Goal: Transaction & Acquisition: Book appointment/travel/reservation

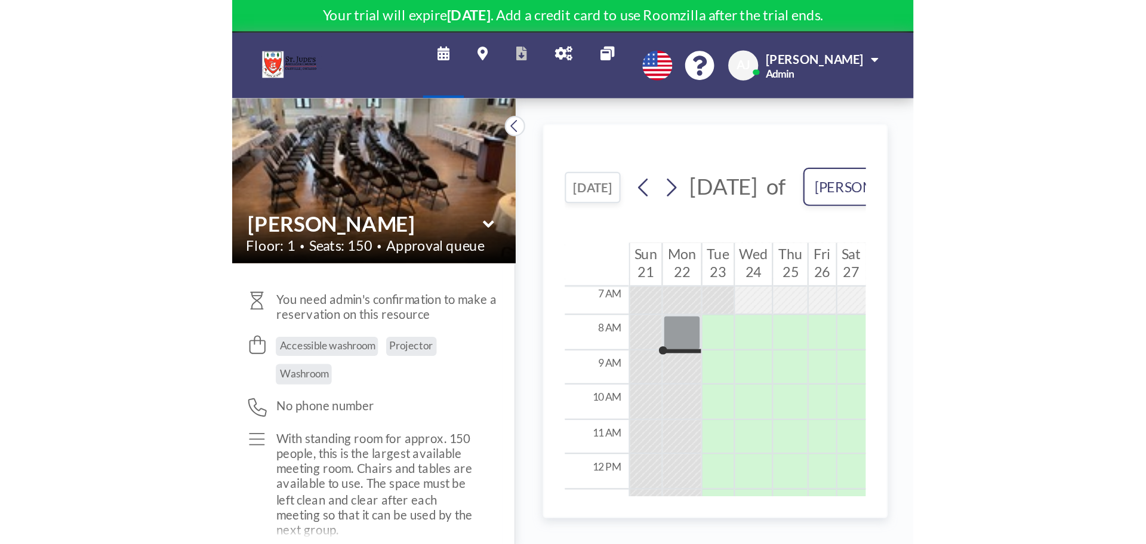
scroll to position [109, 0]
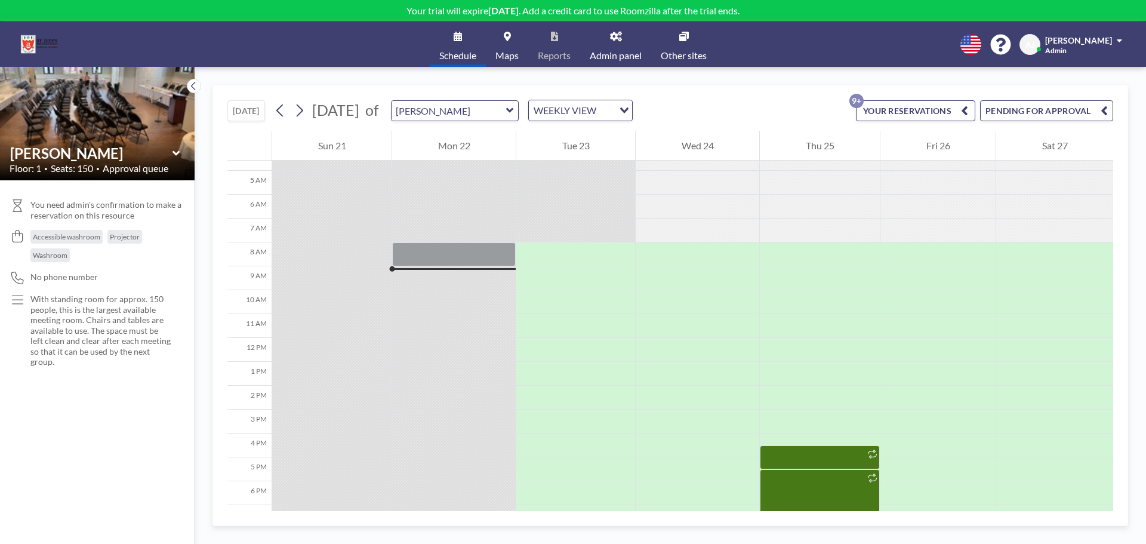
click at [800, 41] on div "Schedule Maps Reports Admin panel Other sites English Polski 日本語 Española [PERS…" at bounding box center [573, 44] width 1146 height 45
click at [788, 83] on div "[DATE] [DATE] of [PERSON_NAME] WEEKLY VIEW Loading... YOUR RESERVATIONS 9+ PEND…" at bounding box center [671, 305] width 952 height 477
click at [917, 43] on span "[PERSON_NAME]" at bounding box center [1078, 40] width 67 height 10
click at [917, 54] on link "Profile" at bounding box center [1087, 57] width 106 height 24
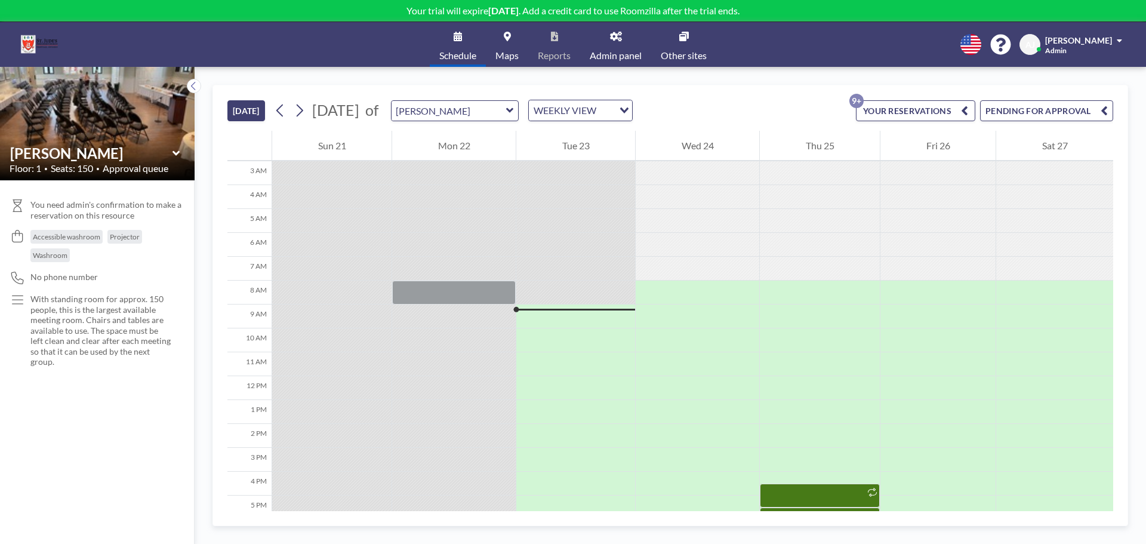
scroll to position [179, 0]
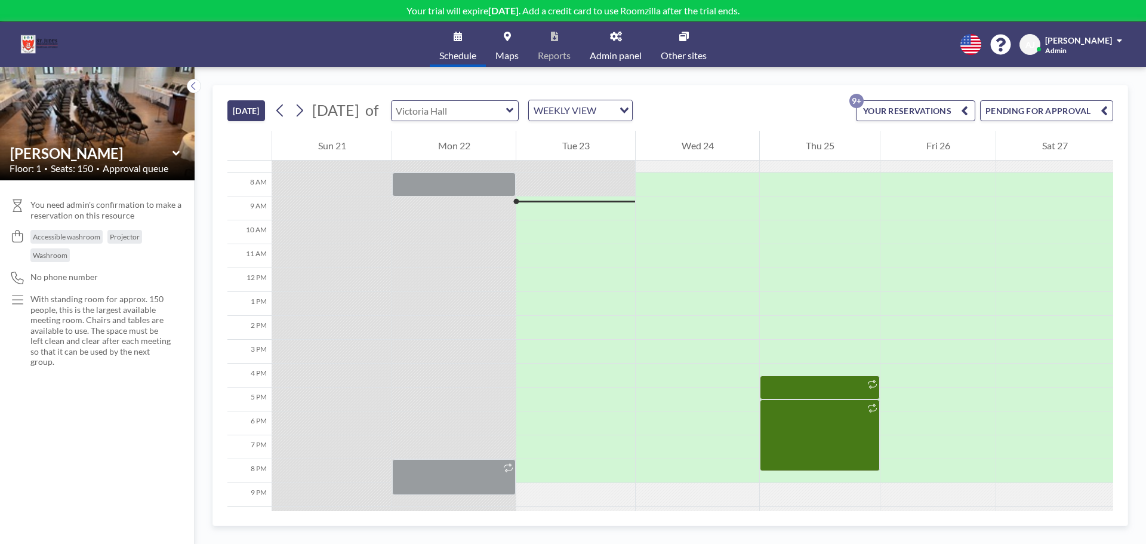
click at [506, 112] on input "text" at bounding box center [449, 111] width 115 height 20
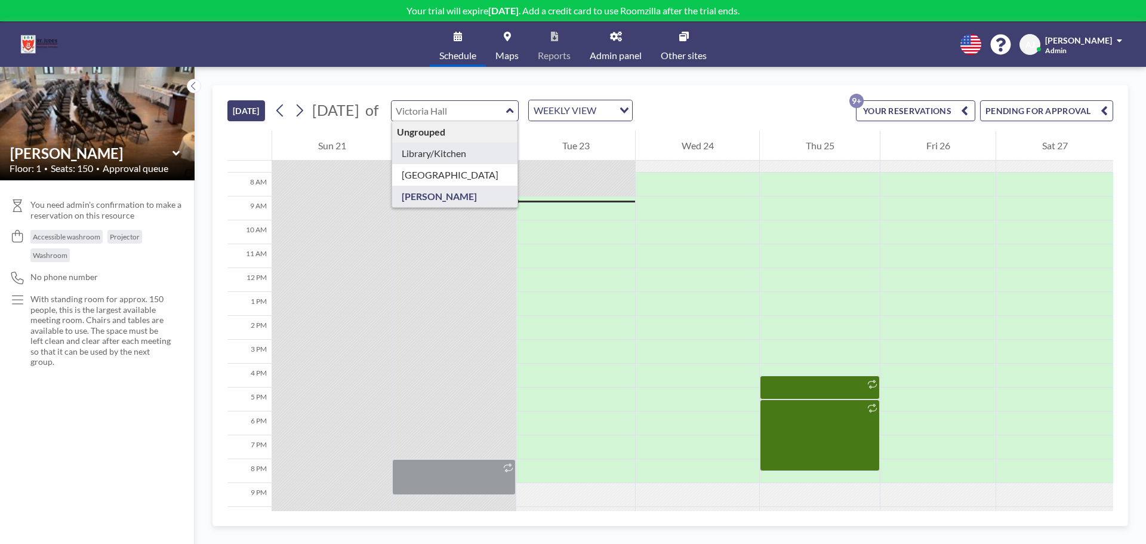
type input "Library/Kitchen"
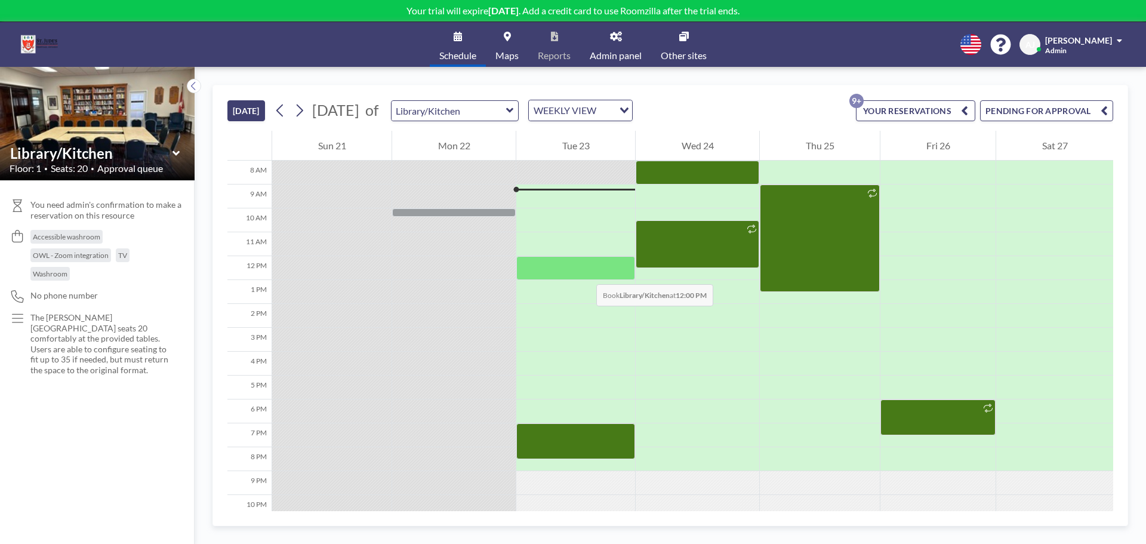
scroll to position [229, 0]
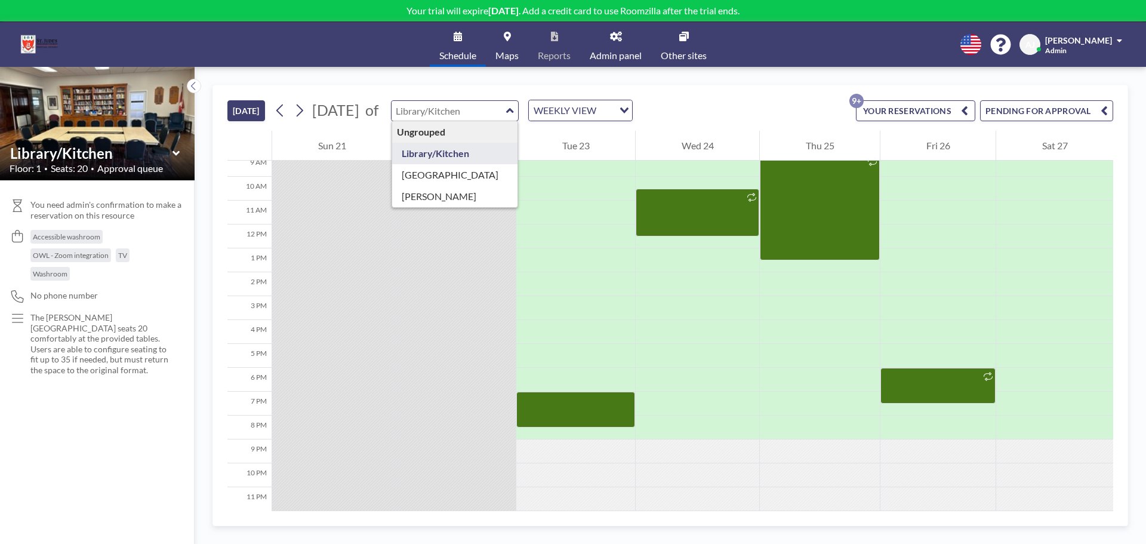
click at [506, 110] on input "text" at bounding box center [449, 111] width 115 height 20
type input "[PERSON_NAME]"
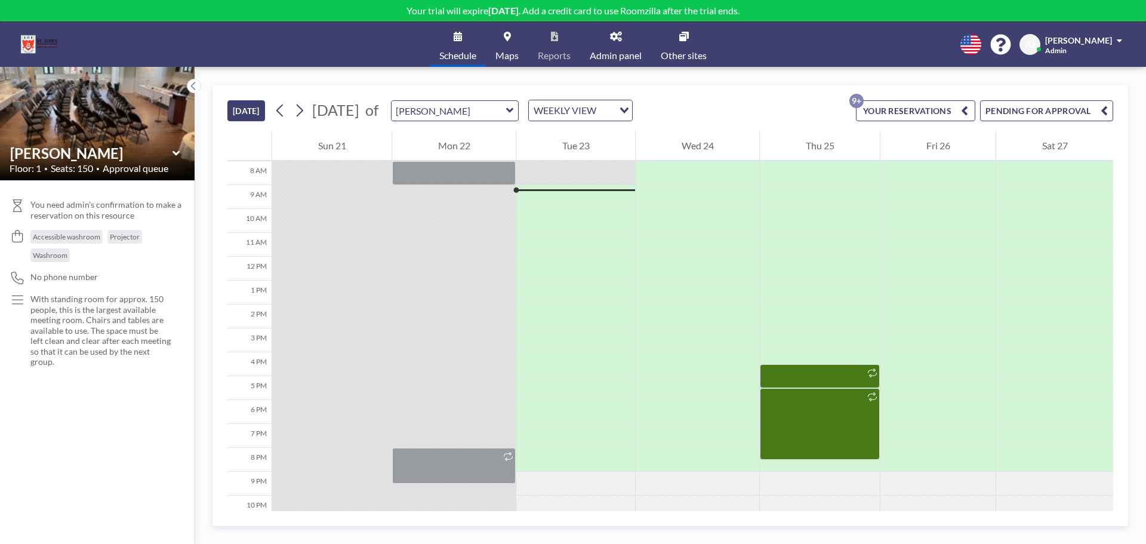
scroll to position [191, 0]
click at [591, 418] on div at bounding box center [575, 411] width 119 height 24
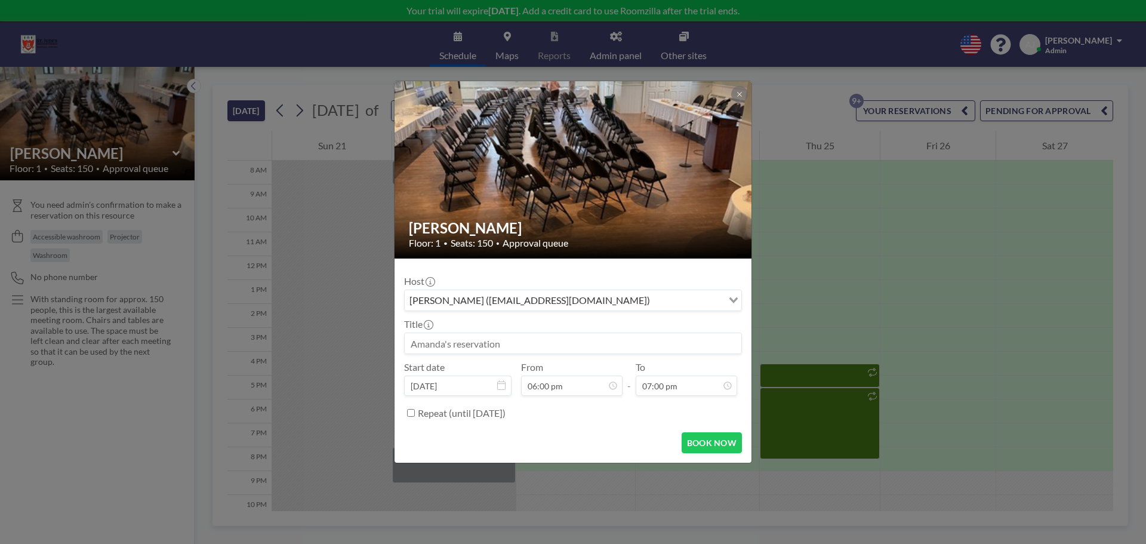
scroll to position [121, 0]
click at [545, 344] on input at bounding box center [573, 343] width 337 height 20
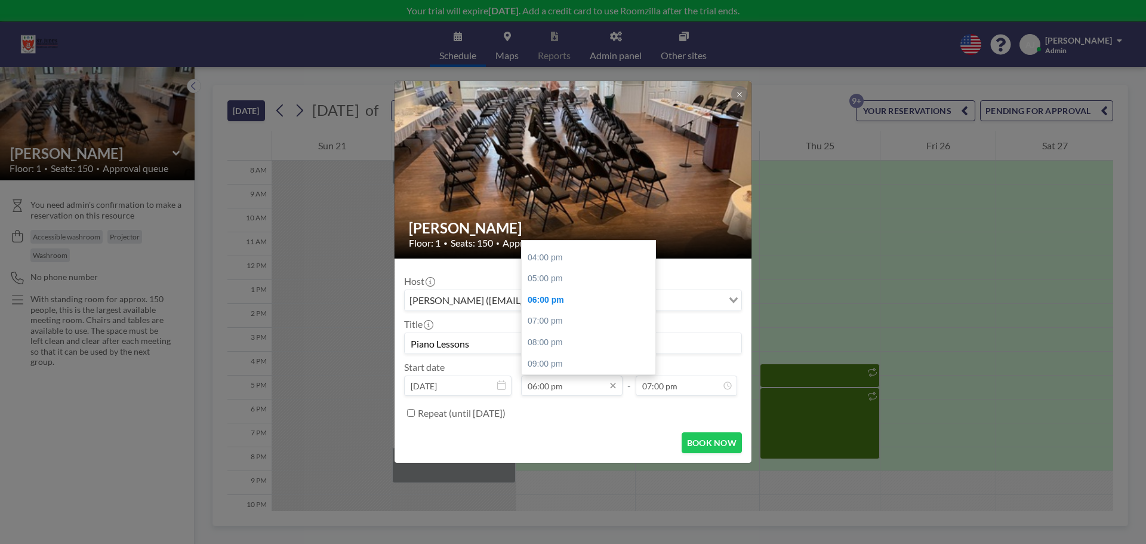
type input "Piano Lessons"
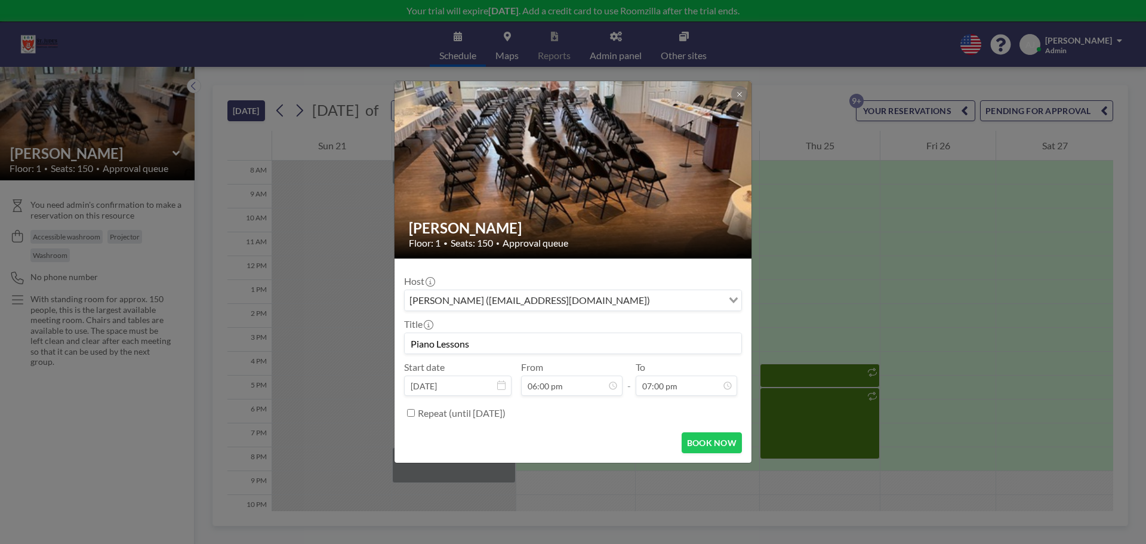
drag, startPoint x: 537, startPoint y: 386, endPoint x: 519, endPoint y: 386, distance: 17.3
click at [519, 386] on div "Start date Sep 23, 2025 From 06:00 pm 10:00 am 11:00 am 12:00 pm 01:00 pm 02:00…" at bounding box center [573, 378] width 338 height 35
click at [649, 398] on div "Host Amanda Judd (office@stjudeschurch.net) Loading... Title Piano Lessons Star…" at bounding box center [573, 345] width 338 height 155
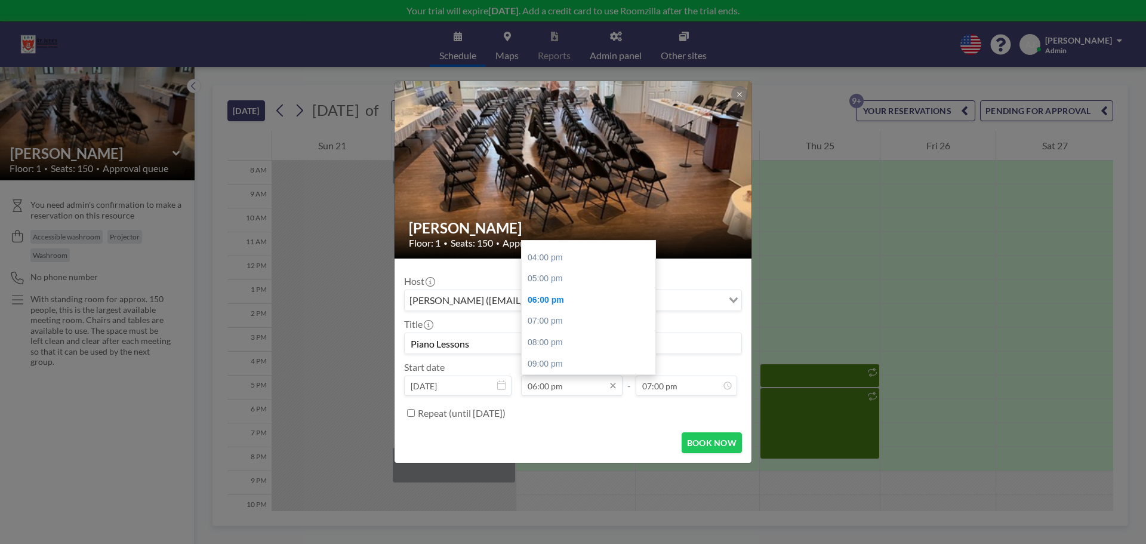
drag, startPoint x: 536, startPoint y: 384, endPoint x: 527, endPoint y: 384, distance: 9.6
click at [527, 384] on input "06:00 pm" at bounding box center [572, 386] width 102 height 20
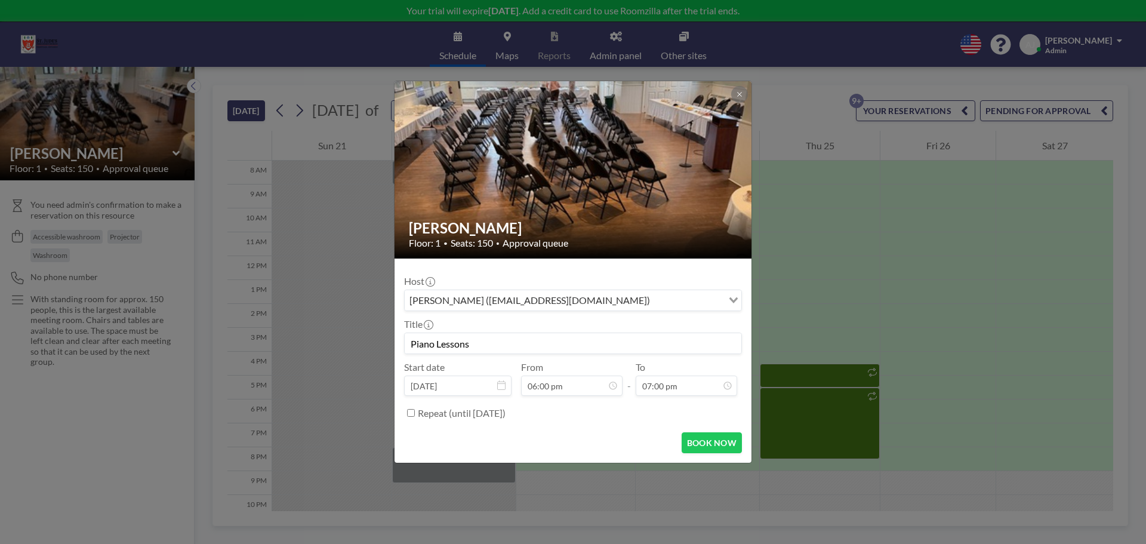
click at [576, 407] on div "Repeat (until September 23, 2026)" at bounding box center [580, 413] width 324 height 20
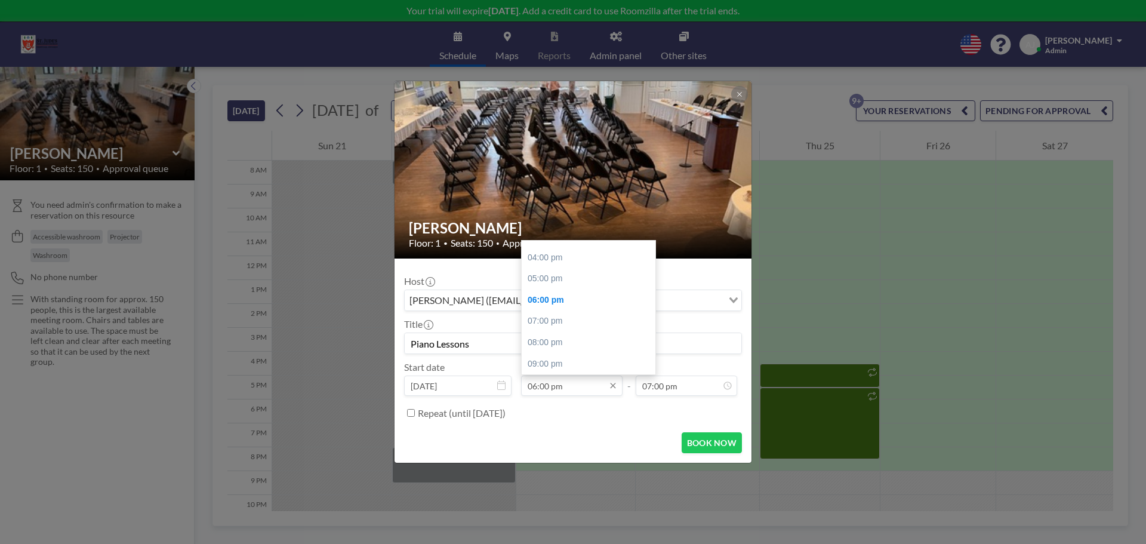
click at [533, 388] on input "06:00 pm" at bounding box center [572, 386] width 102 height 20
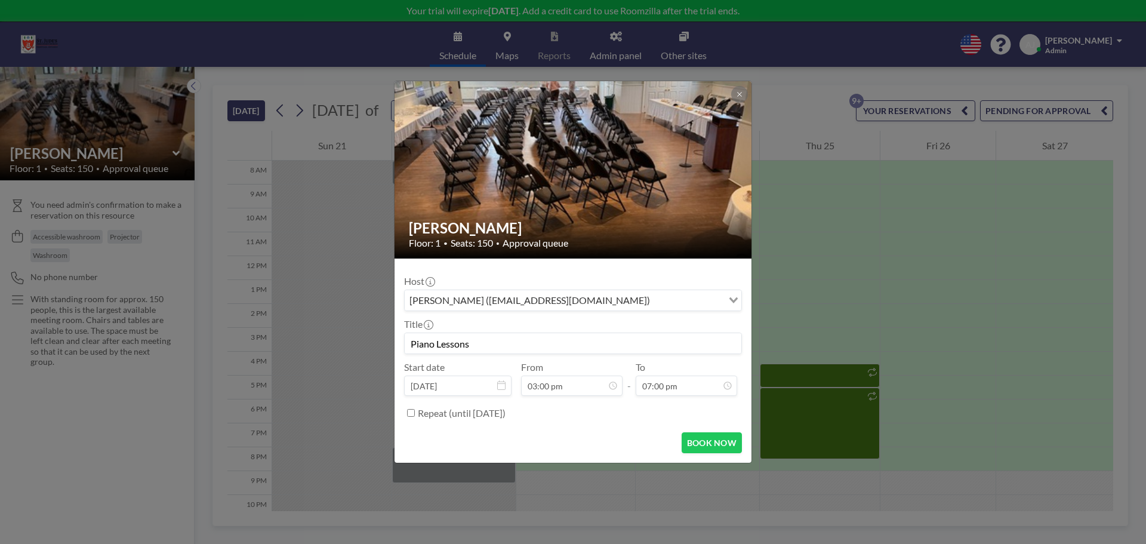
type input "03:00 pm"
click at [571, 408] on div "Repeat (until September 23, 2026)" at bounding box center [580, 413] width 324 height 20
click at [711, 436] on button "BOOK NOW" at bounding box center [712, 442] width 60 height 21
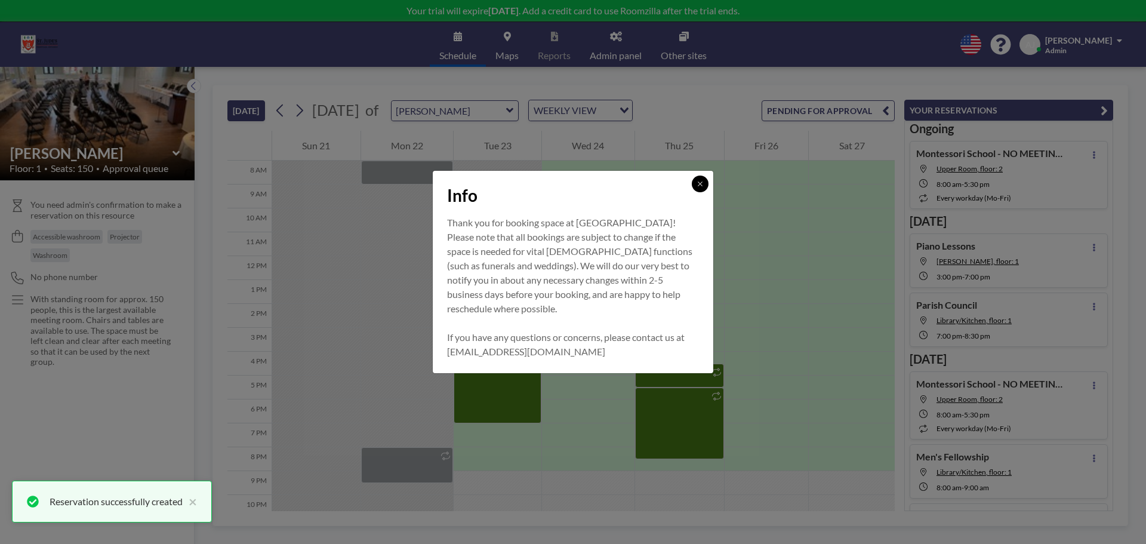
click at [695, 183] on button at bounding box center [700, 184] width 17 height 17
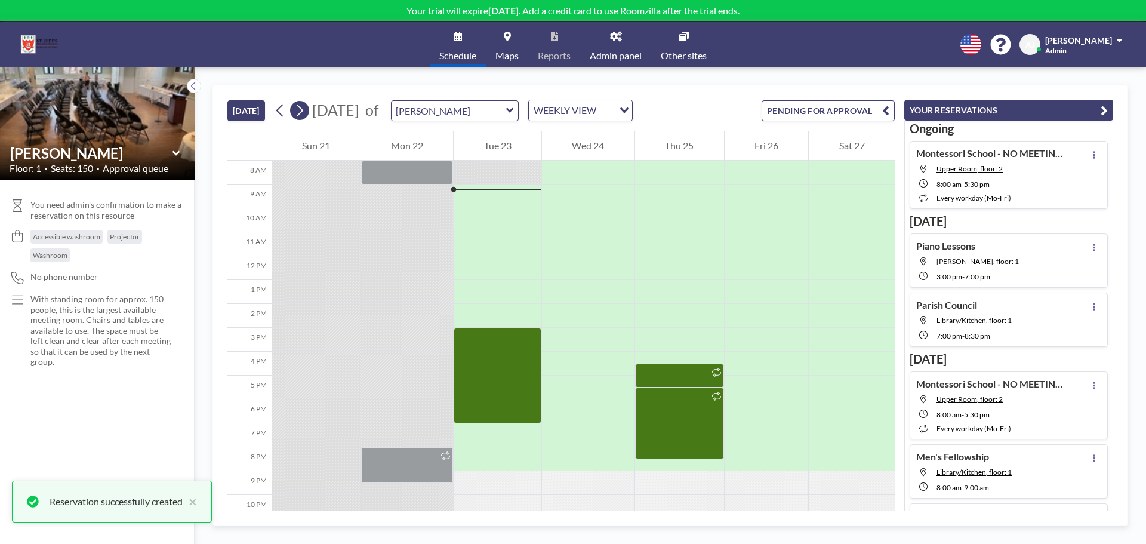
click at [303, 115] on icon at bounding box center [299, 111] width 11 height 18
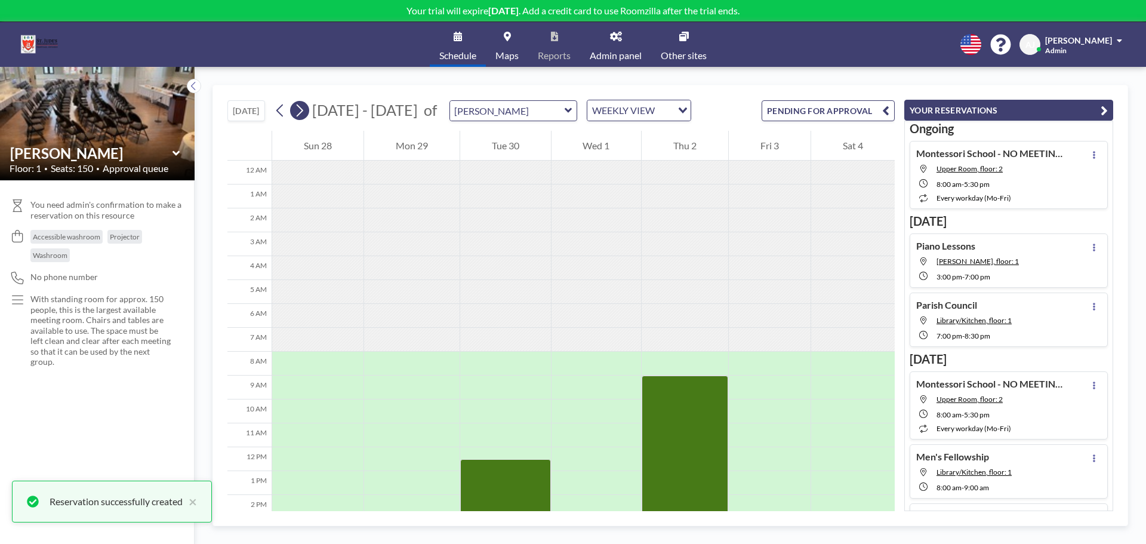
scroll to position [167, 0]
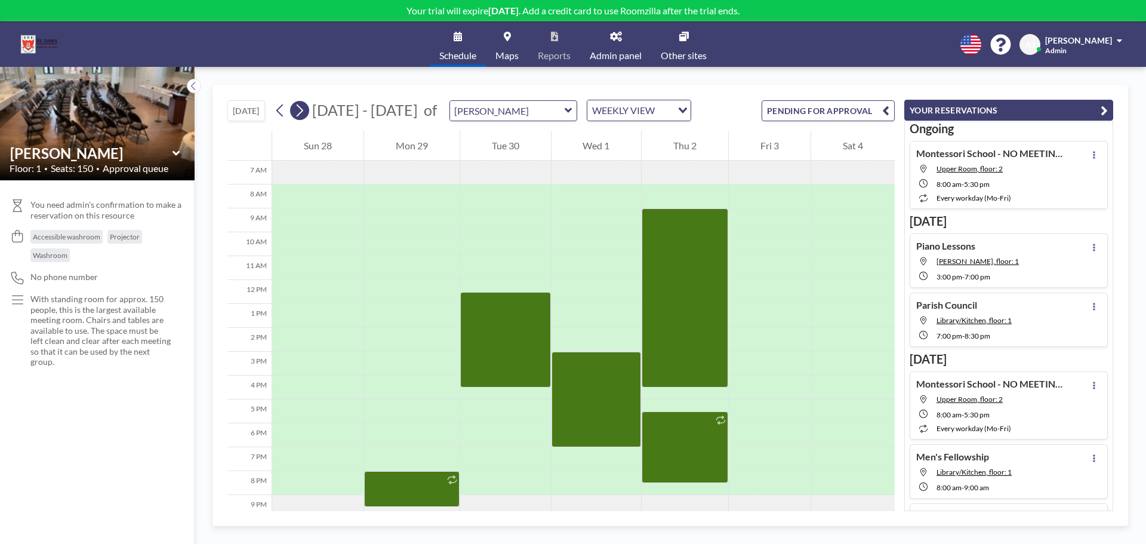
click at [302, 112] on icon at bounding box center [299, 111] width 11 height 18
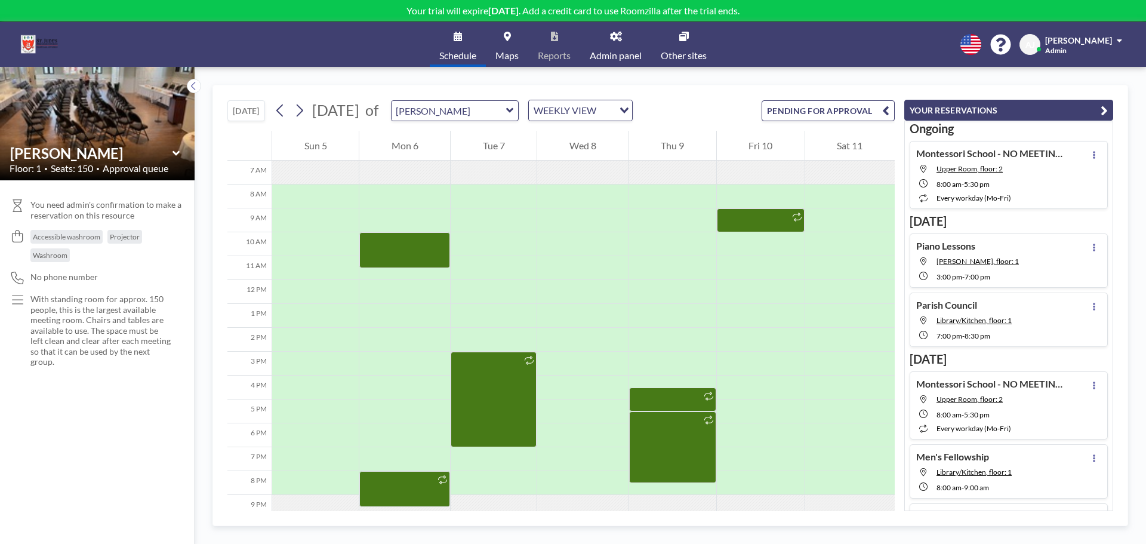
click at [243, 113] on button "[DATE]" at bounding box center [246, 110] width 38 height 21
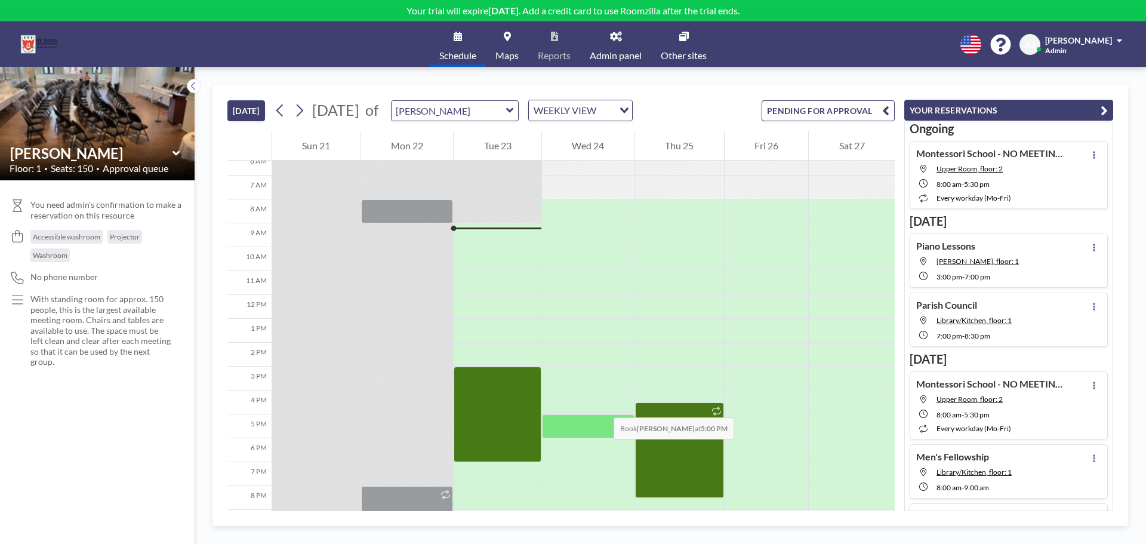
scroll to position [179, 0]
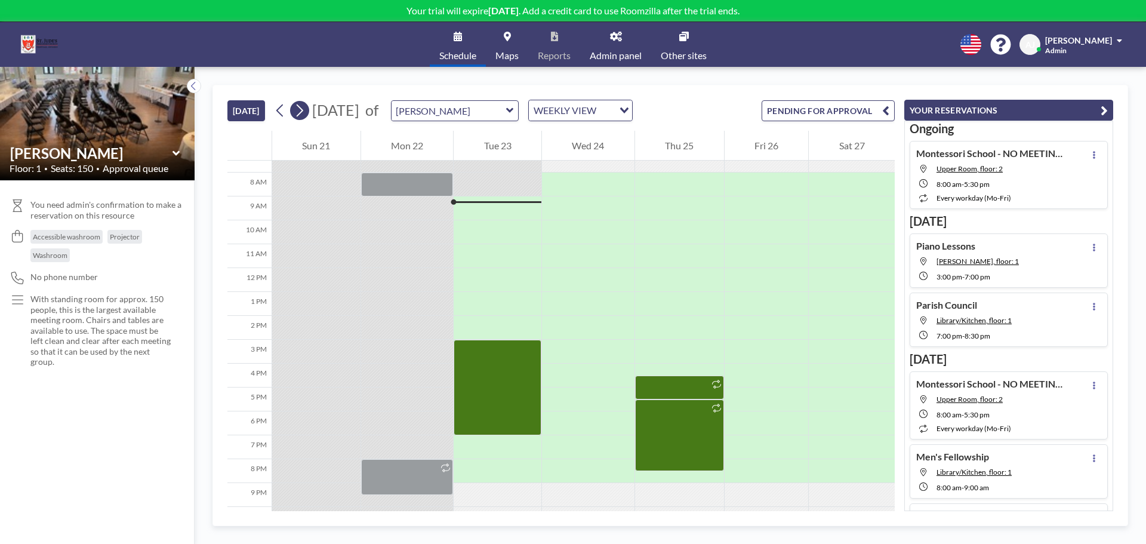
click at [303, 104] on icon at bounding box center [299, 111] width 11 height 18
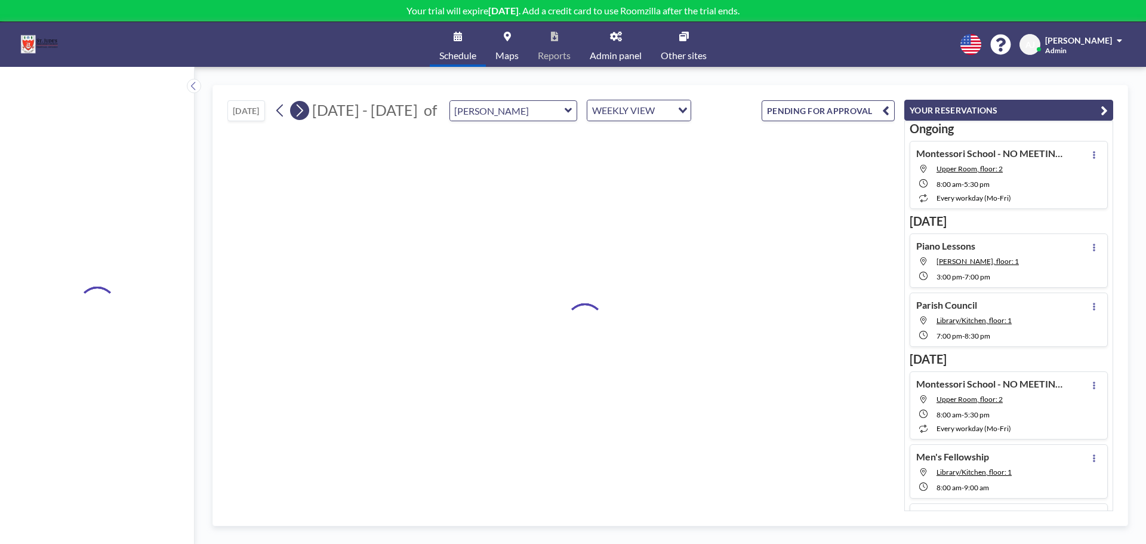
click at [303, 104] on icon at bounding box center [299, 111] width 11 height 18
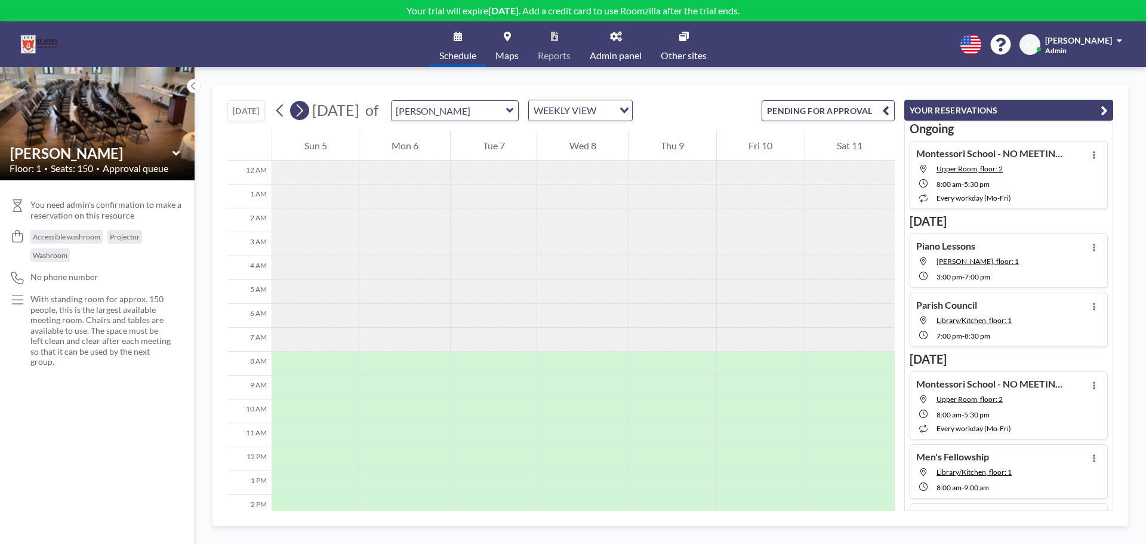
click at [303, 104] on icon at bounding box center [299, 111] width 11 height 18
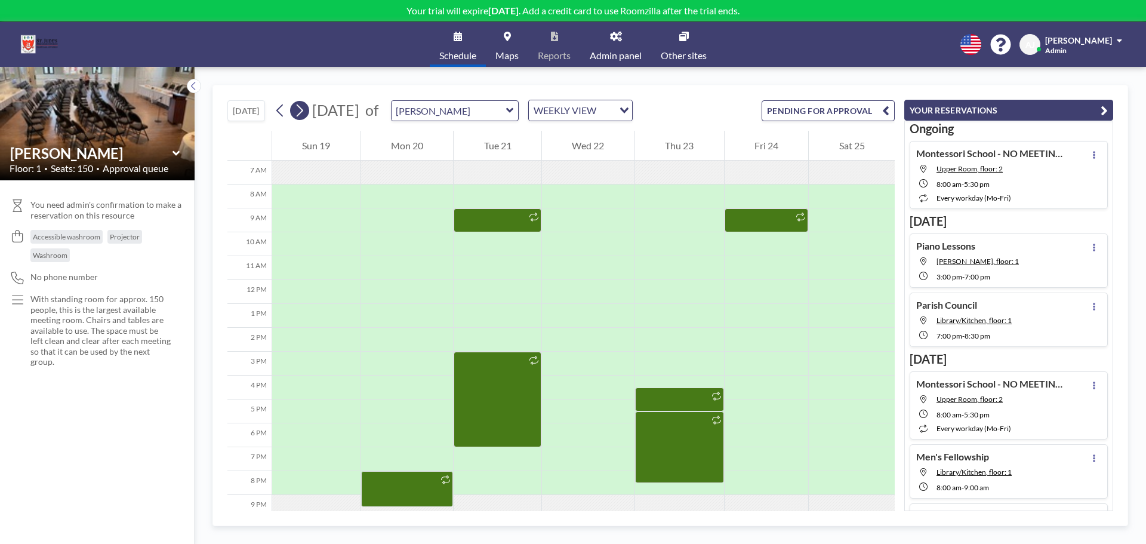
click at [303, 104] on icon at bounding box center [299, 111] width 11 height 18
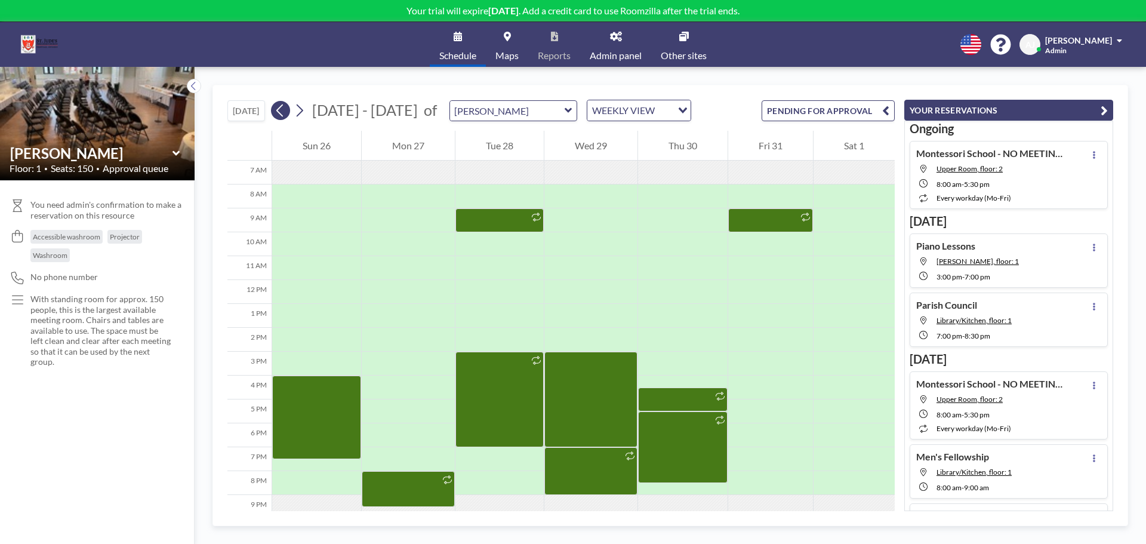
click at [284, 111] on icon at bounding box center [280, 111] width 11 height 18
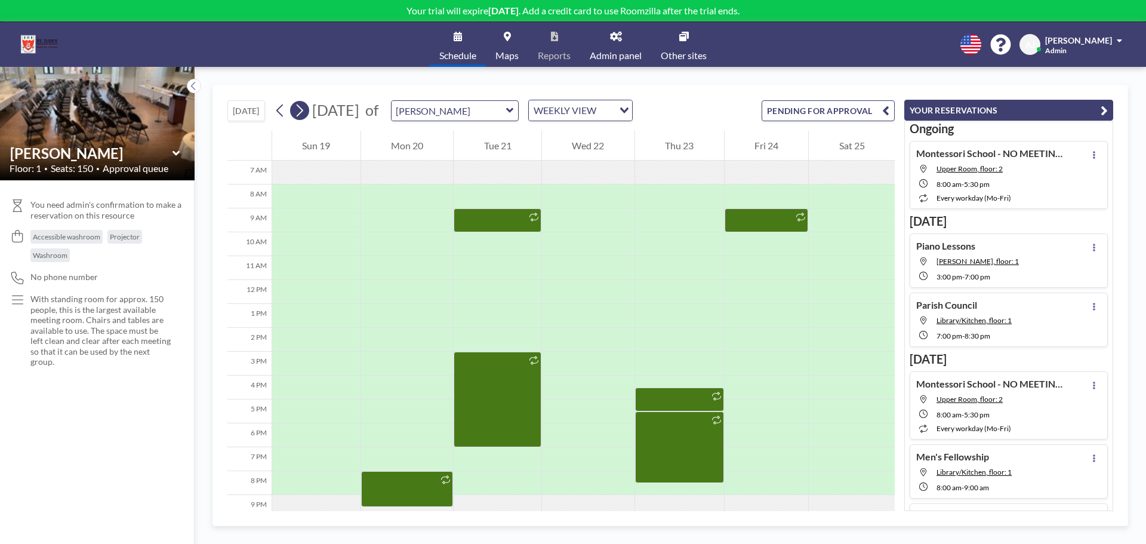
click at [309, 110] on button at bounding box center [299, 110] width 19 height 19
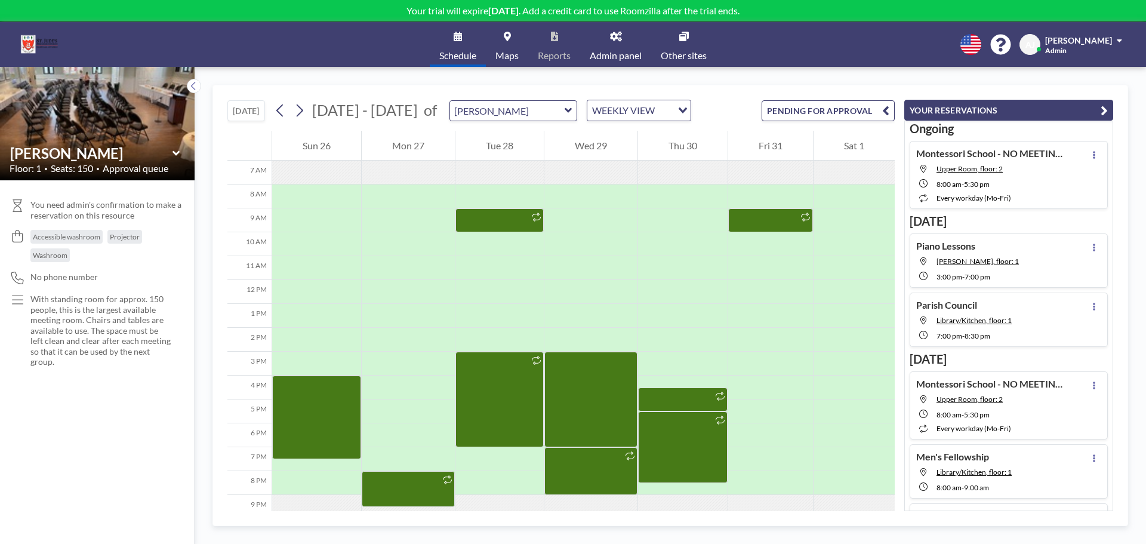
click at [257, 110] on button "[DATE]" at bounding box center [246, 110] width 38 height 21
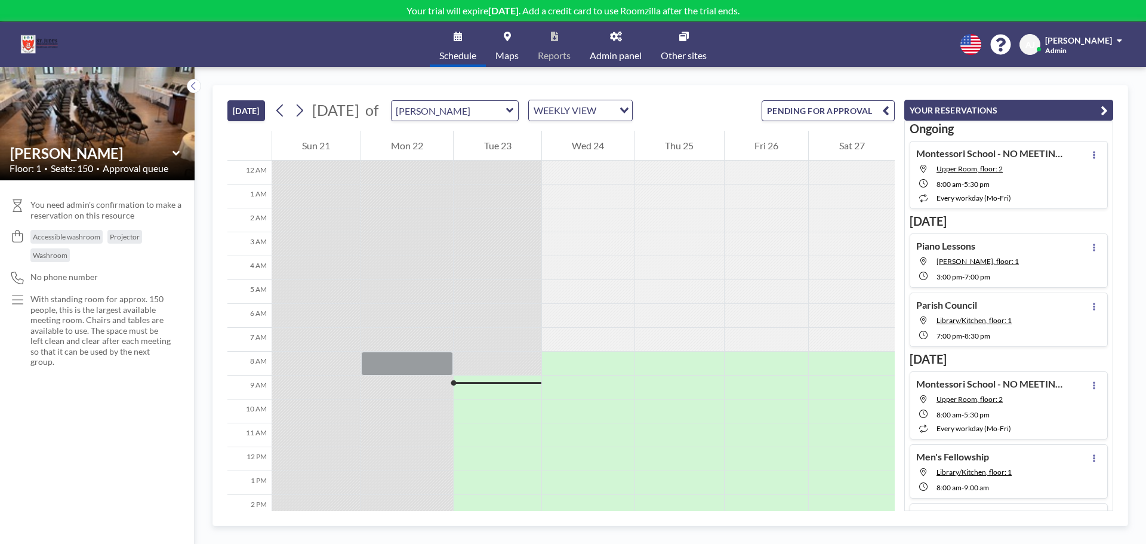
scroll to position [191, 0]
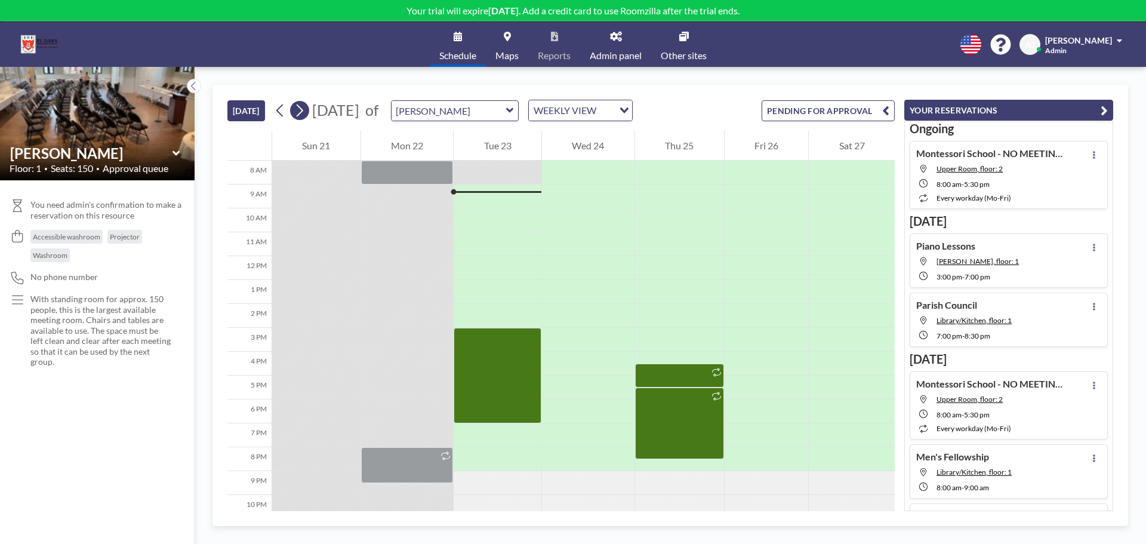
click at [300, 109] on icon at bounding box center [299, 111] width 11 height 18
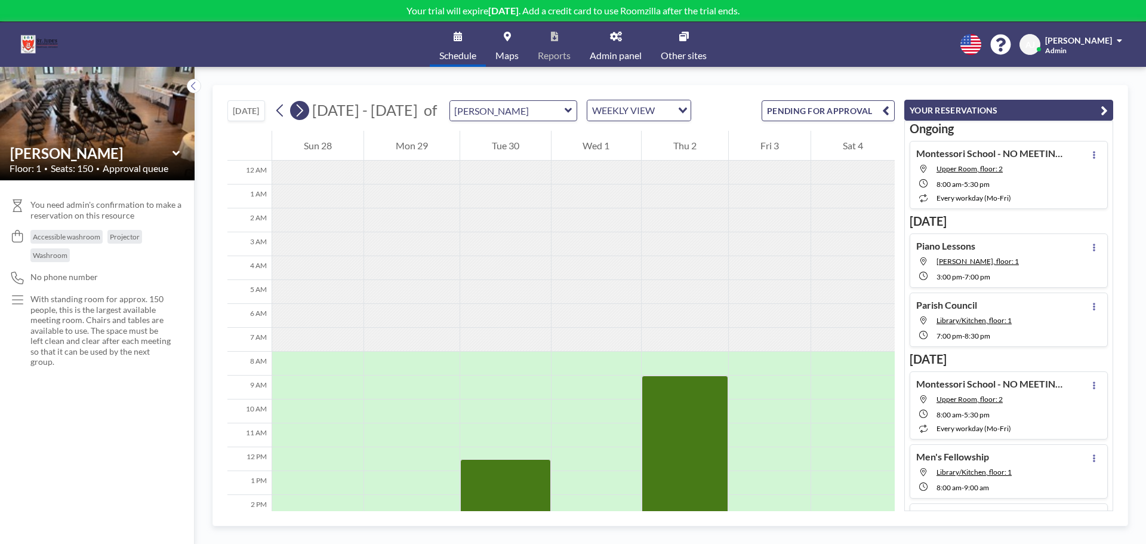
scroll to position [167, 0]
